Goal: Book appointment/travel/reservation

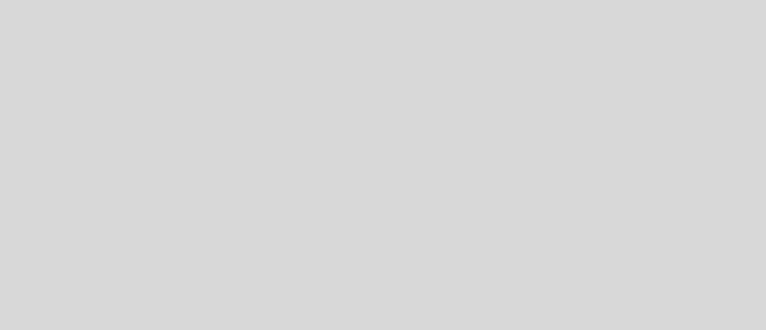
select select "pt"
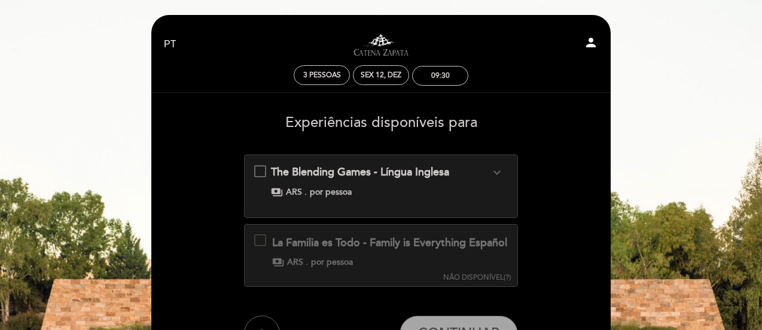
click at [296, 184] on div "The Blending Games - Língua Inglesa expand_more Fazer um corte de vinho é criar…" at bounding box center [381, 180] width 254 height 33
